Goal: Information Seeking & Learning: Learn about a topic

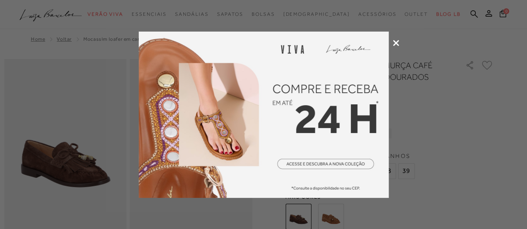
click at [392, 41] on div at bounding box center [263, 114] width 527 height 229
click at [395, 44] on icon at bounding box center [396, 43] width 6 height 6
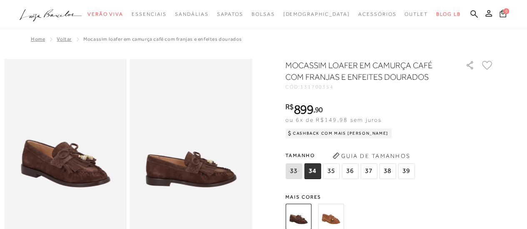
click at [54, 17] on icon ".a{fill-rule:evenodd;}" at bounding box center [51, 15] width 62 height 17
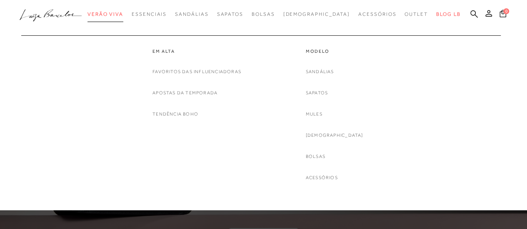
drag, startPoint x: 122, startPoint y: 18, endPoint x: 133, endPoint y: 7, distance: 15.6
click at [122, 18] on link "Verão Viva" at bounding box center [105, 14] width 36 height 15
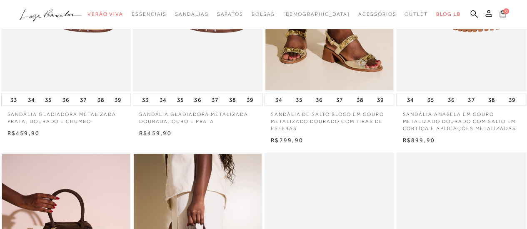
click at [382, 18] on ul ".a{fill-rule:evenodd;} Verão Viva Em alta Favoritos das Influenciadoras Apostas…" at bounding box center [257, 14] width 475 height 15
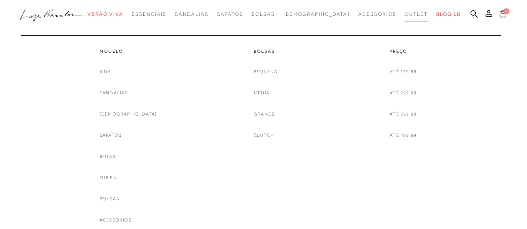
click at [404, 14] on span "Outlet" at bounding box center [415, 14] width 23 height 6
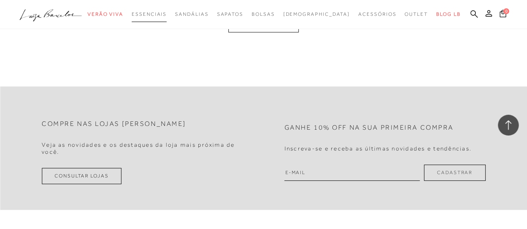
scroll to position [1707, 0]
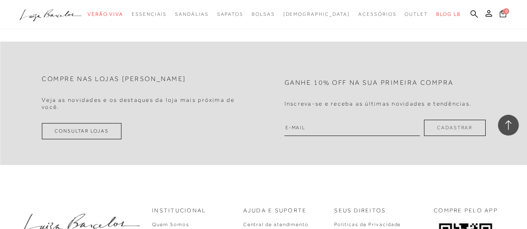
click at [27, 14] on icon ".a{fill-rule:evenodd;}" at bounding box center [51, 15] width 62 height 17
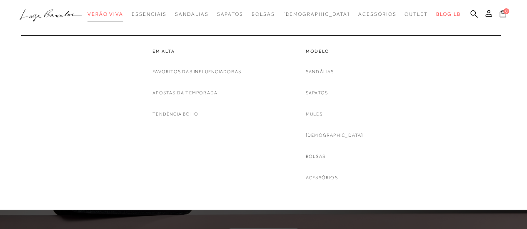
click at [123, 15] on span "Verão Viva" at bounding box center [105, 14] width 36 height 6
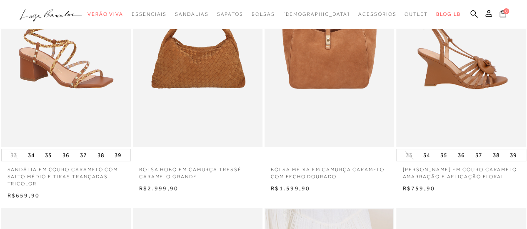
scroll to position [208, 0]
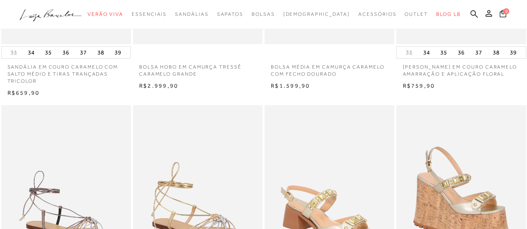
click at [348, 228] on img at bounding box center [329, 202] width 129 height 194
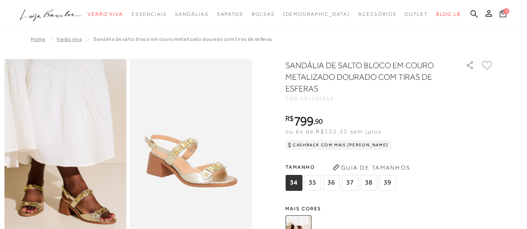
click at [71, 18] on icon ".a{fill-rule:evenodd;}" at bounding box center [51, 15] width 62 height 17
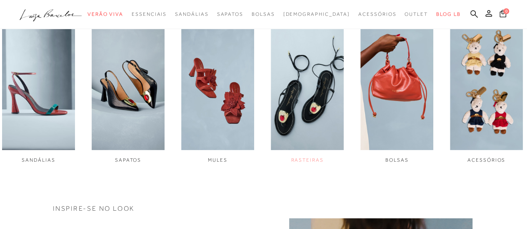
scroll to position [500, 0]
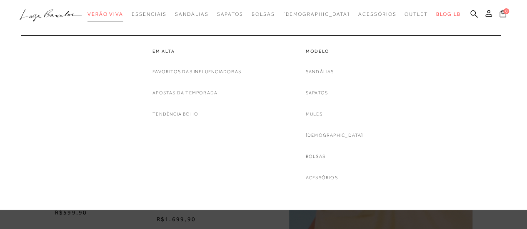
click at [108, 17] on link "Verão Viva" at bounding box center [105, 14] width 36 height 15
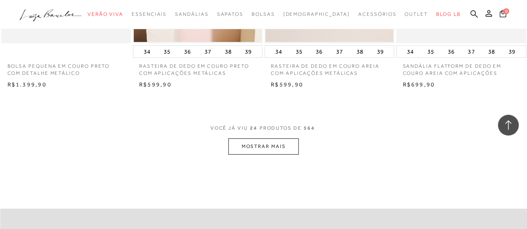
scroll to position [1499, 0]
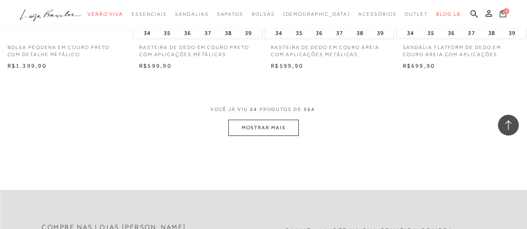
click at [251, 124] on button "MOSTRAR MAIS" at bounding box center [263, 128] width 70 height 16
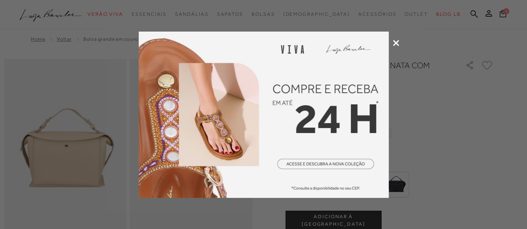
click at [396, 43] on icon at bounding box center [396, 43] width 6 height 6
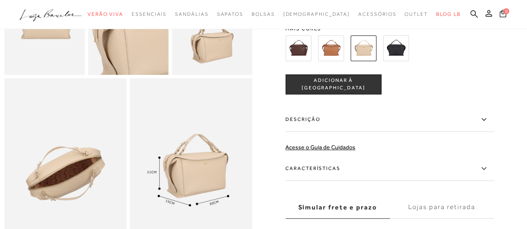
scroll to position [125, 0]
